Goal: Find specific page/section: Find specific page/section

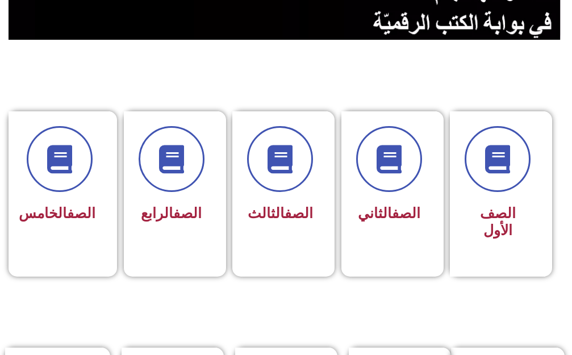
scroll to position [341, 0]
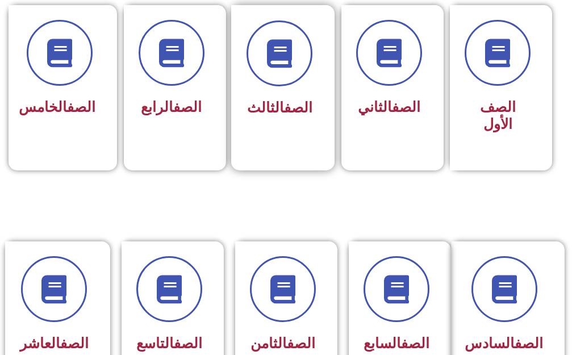
click at [277, 131] on div "الصف الثالث" at bounding box center [279, 79] width 97 height 149
click at [277, 97] on div "الصف الثالث" at bounding box center [279, 108] width 66 height 27
click at [284, 100] on link "الصف" at bounding box center [298, 107] width 28 height 16
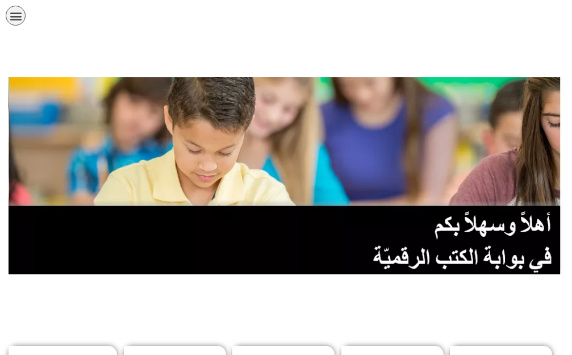
scroll to position [341, 0]
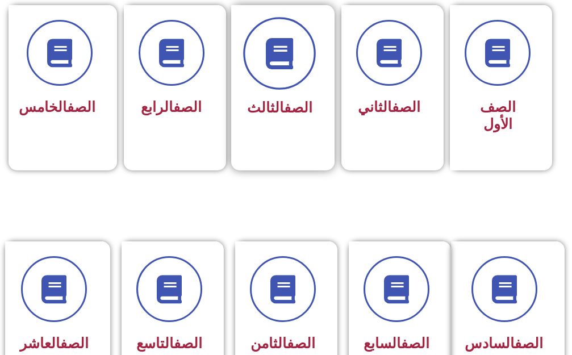
click at [295, 47] on icon at bounding box center [279, 52] width 31 height 31
click at [283, 57] on icon at bounding box center [279, 52] width 31 height 31
click at [283, 59] on icon at bounding box center [279, 52] width 31 height 31
click at [282, 53] on icon at bounding box center [279, 52] width 31 height 31
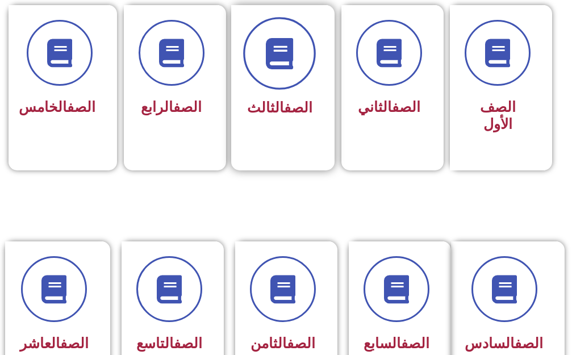
click at [282, 53] on icon at bounding box center [279, 52] width 31 height 31
click at [279, 47] on icon at bounding box center [279, 52] width 31 height 31
